Goal: Task Accomplishment & Management: Manage account settings

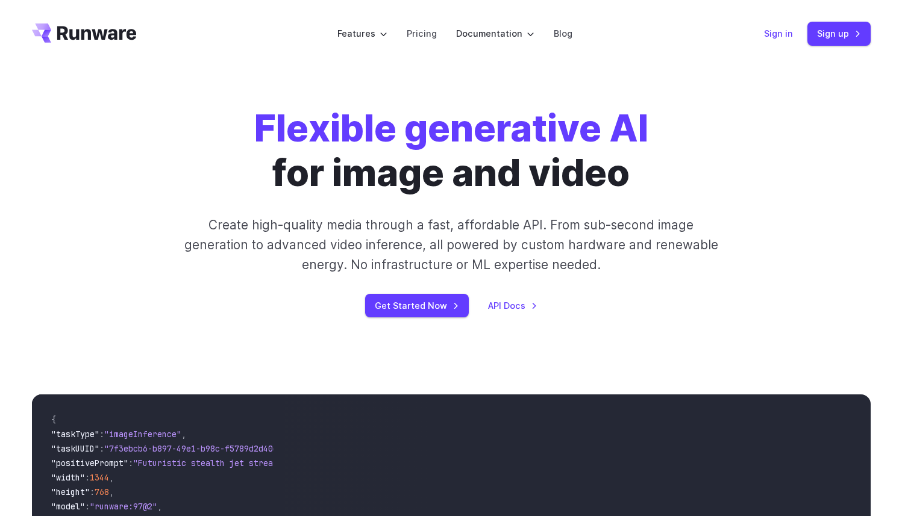
click at [770, 39] on link "Sign in" at bounding box center [778, 34] width 29 height 14
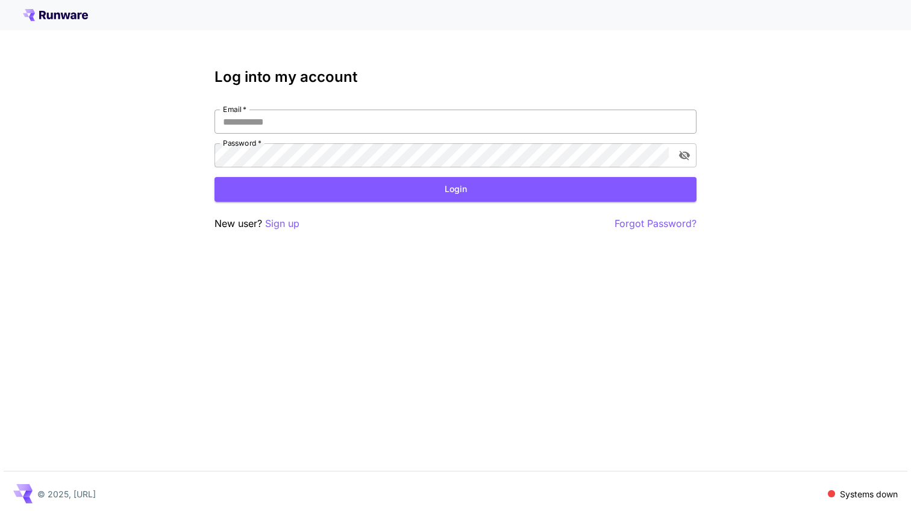
click at [419, 123] on input "Email   *" at bounding box center [455, 122] width 482 height 24
type input "**********"
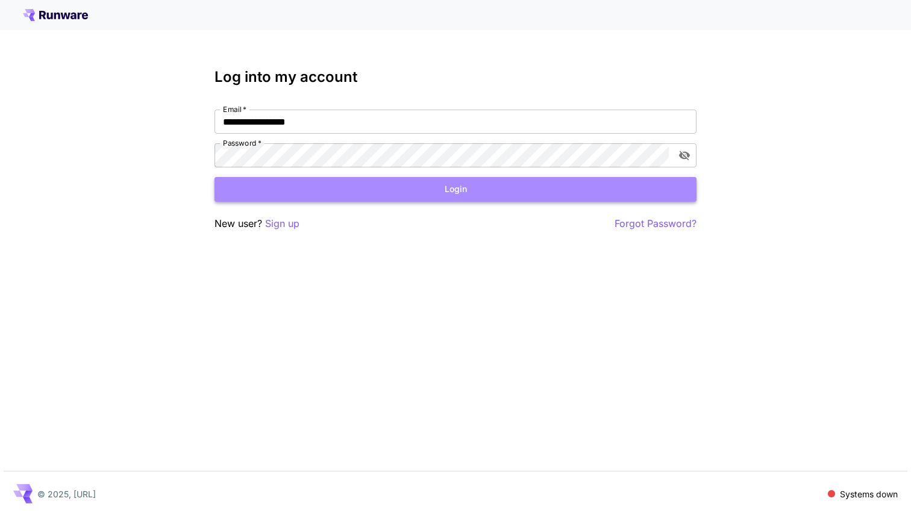
click at [375, 192] on button "Login" at bounding box center [455, 189] width 482 height 25
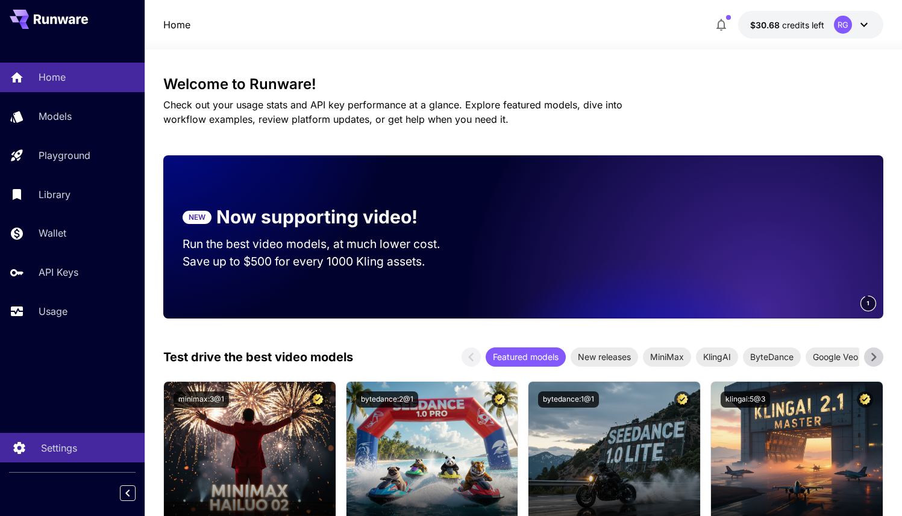
click at [61, 450] on p "Settings" at bounding box center [59, 448] width 36 height 14
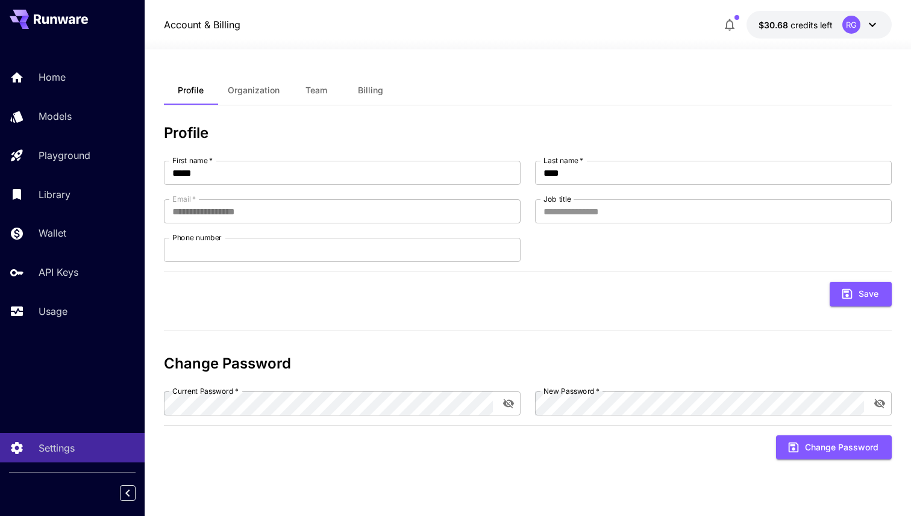
click at [372, 86] on span "Billing" at bounding box center [370, 90] width 25 height 11
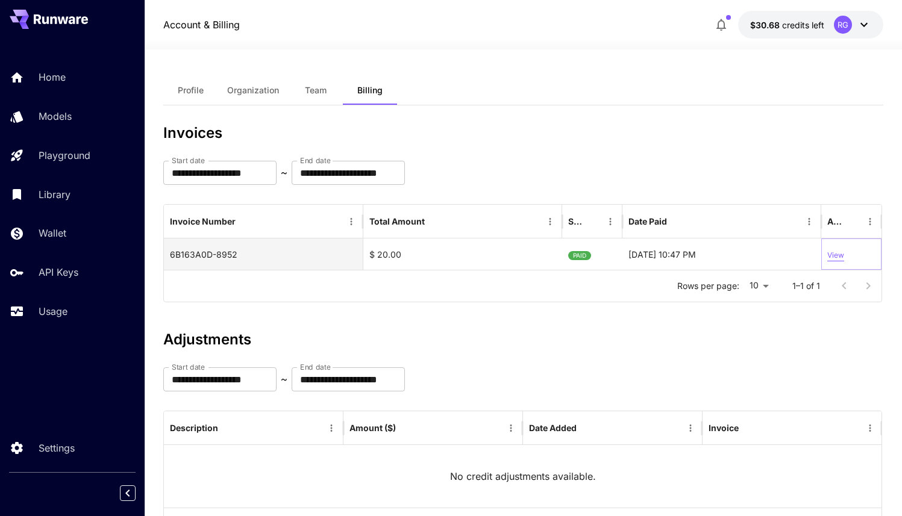
click at [835, 250] on p "View" at bounding box center [835, 255] width 17 height 11
